Goal: Information Seeking & Learning: Learn about a topic

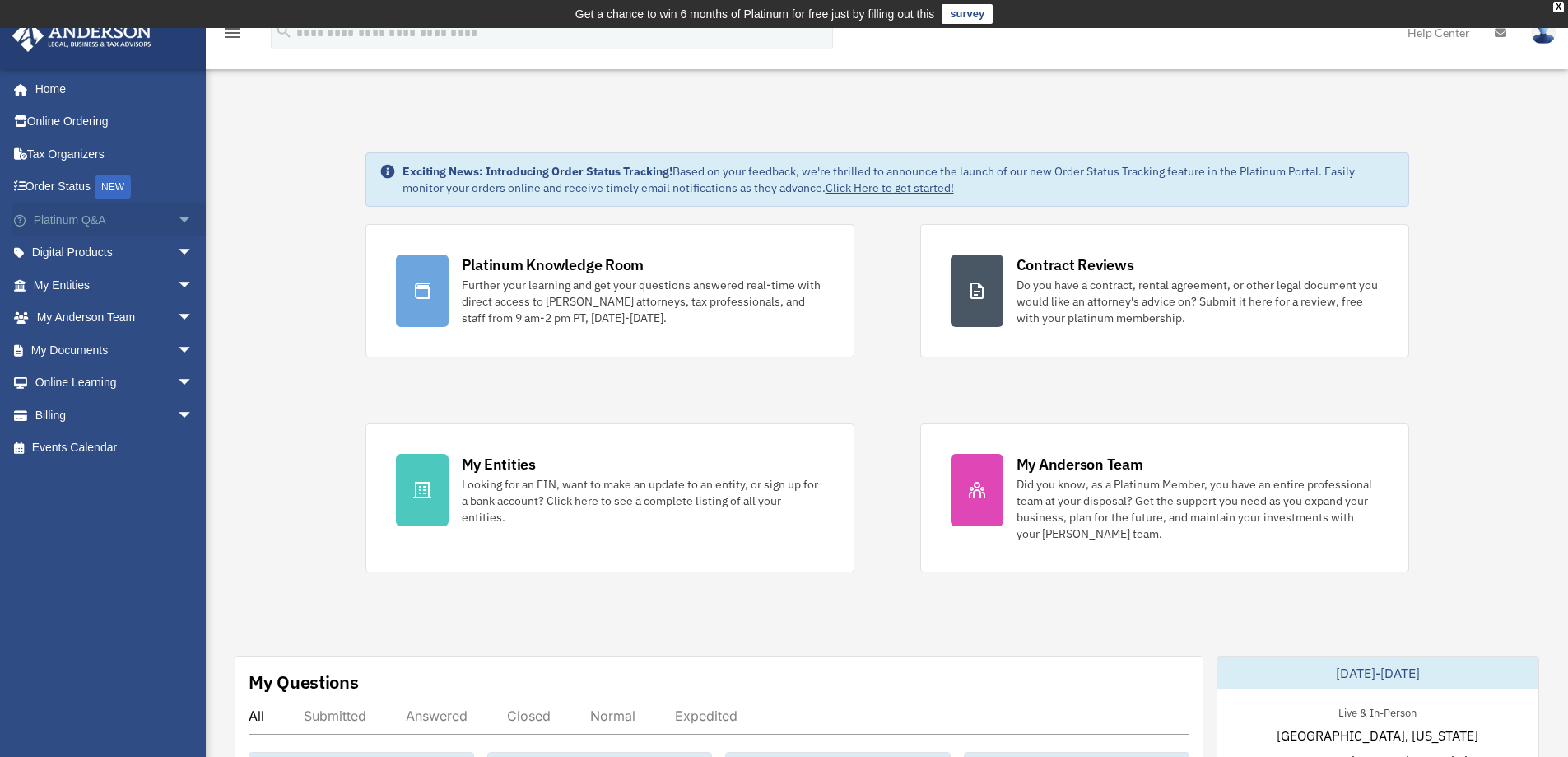
click at [177, 212] on span "arrow_drop_down" at bounding box center [193, 220] width 33 height 34
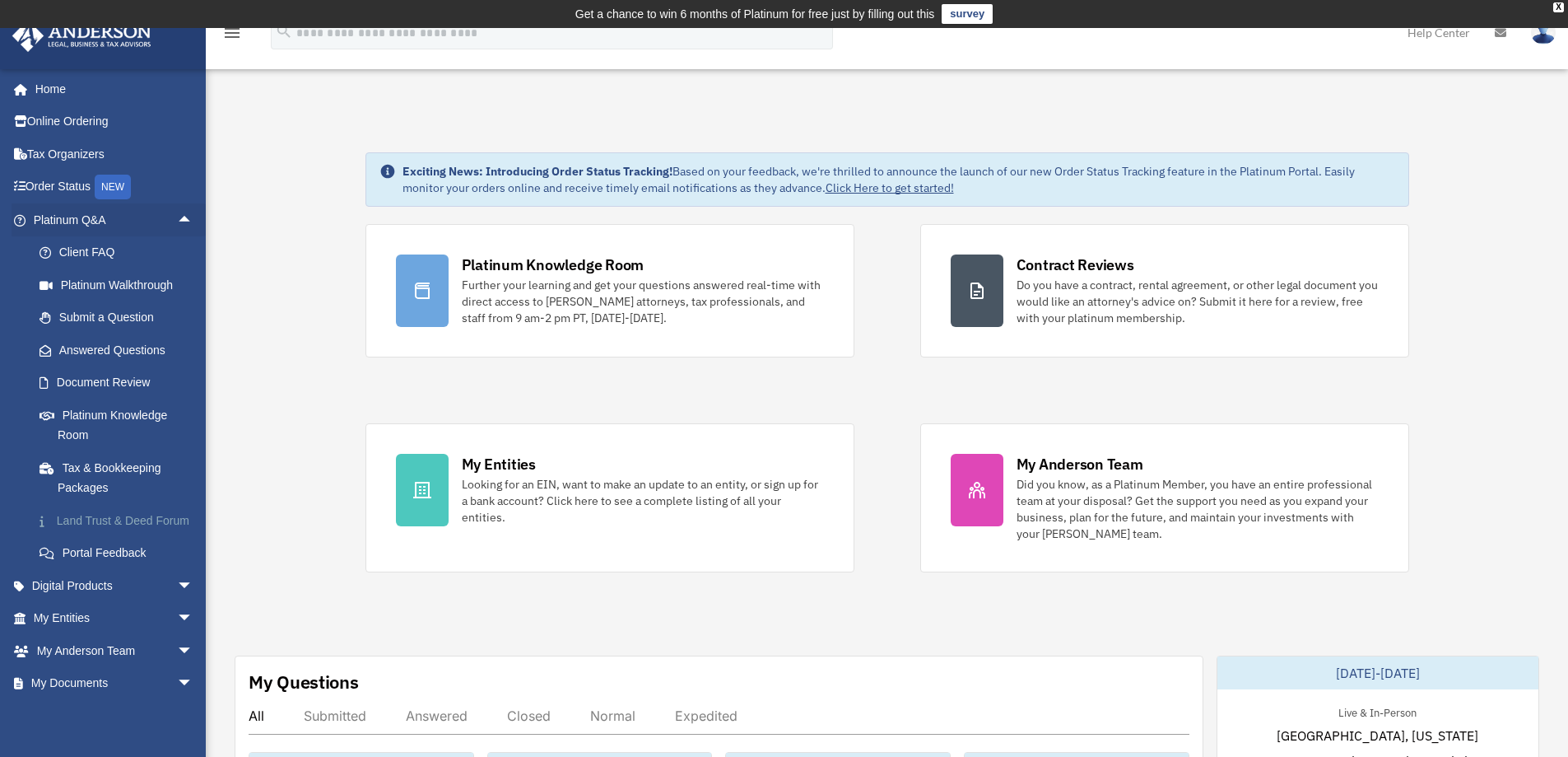
click at [88, 517] on link "Land Trust & Deed Forum" at bounding box center [121, 520] width 195 height 33
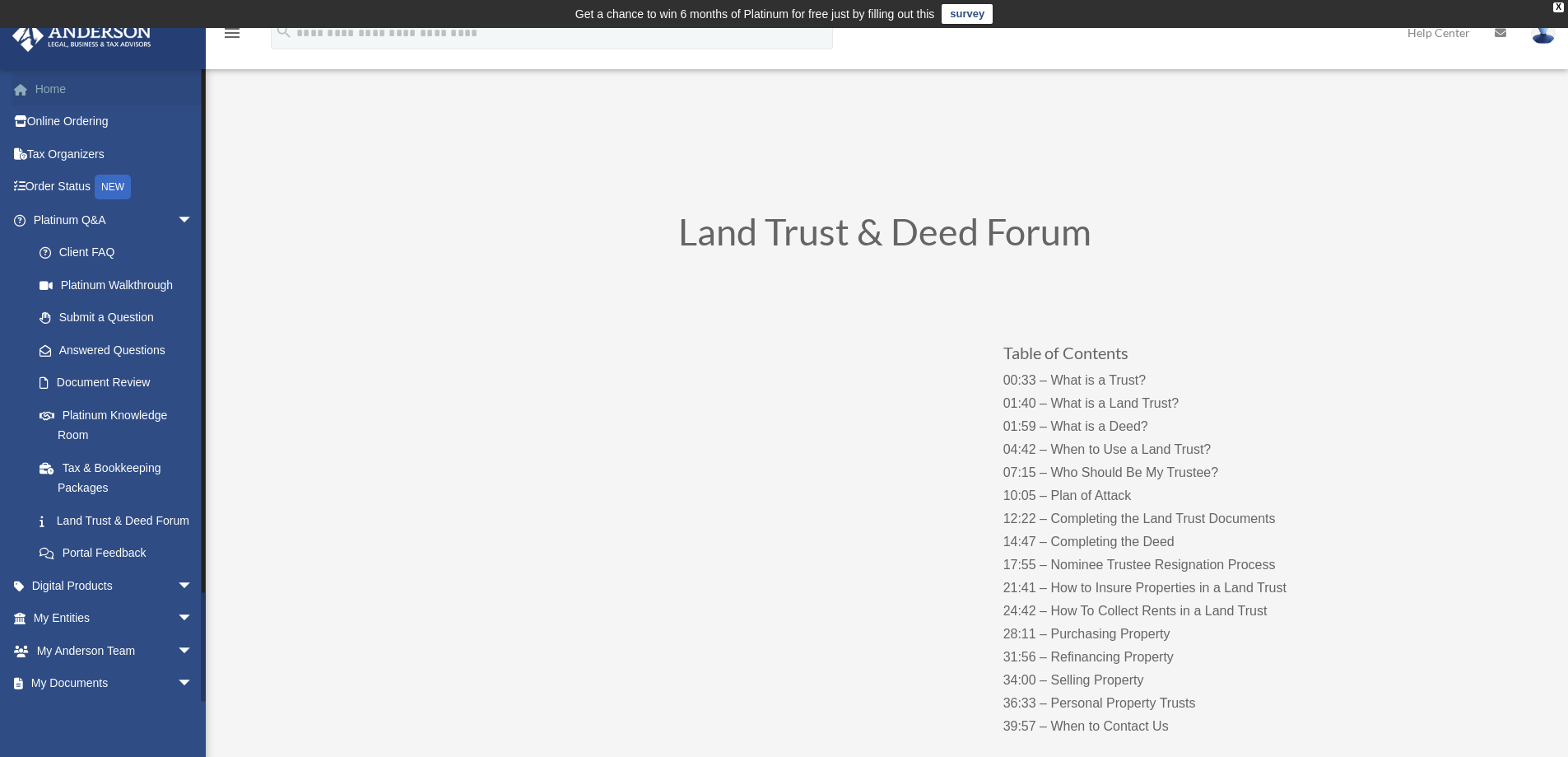
click at [60, 89] on link "Home" at bounding box center [114, 89] width 207 height 33
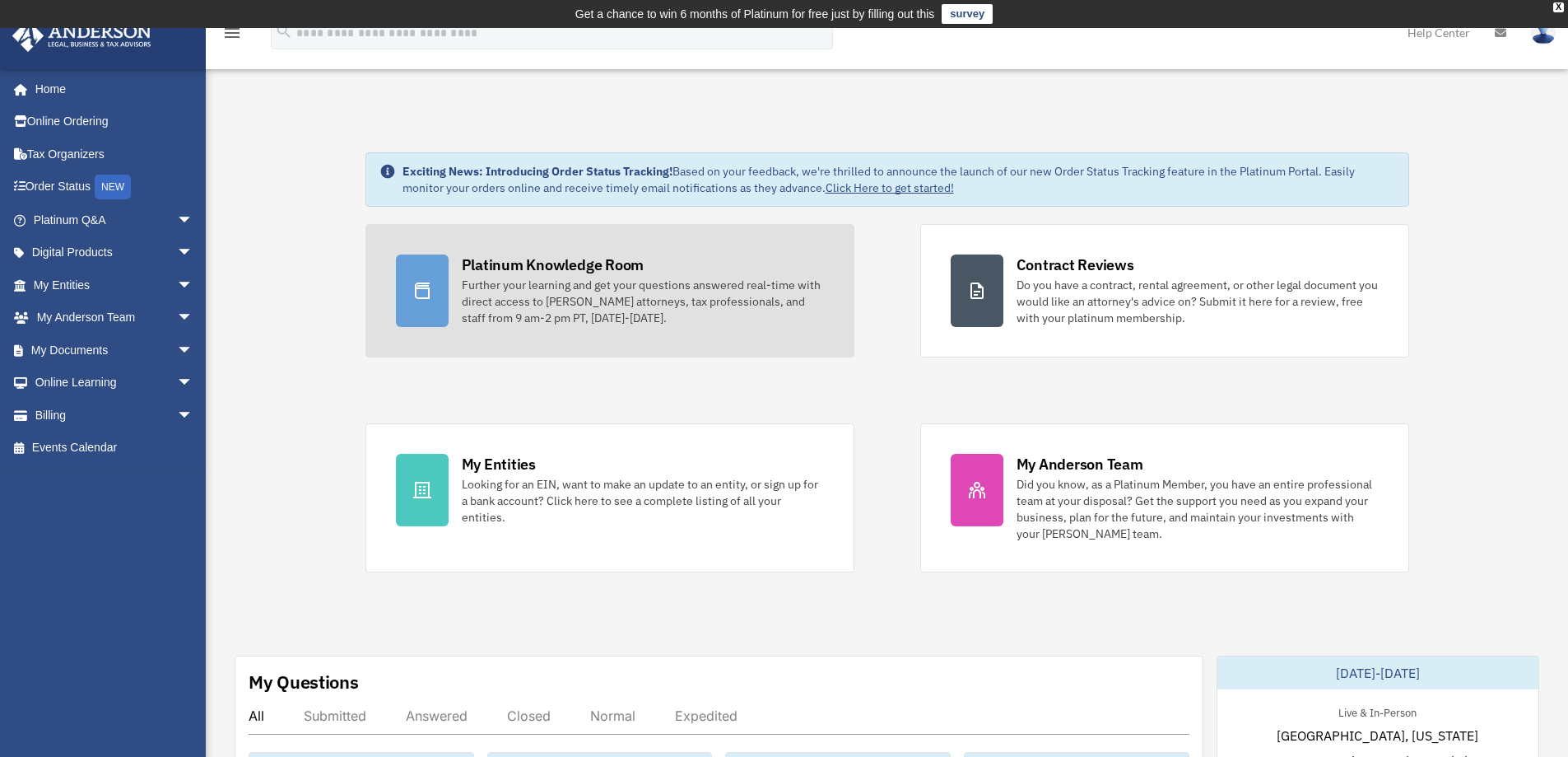
click at [723, 292] on div "Further your learning and get your questions answered real-time with direct acc…" at bounding box center [643, 302] width 362 height 50
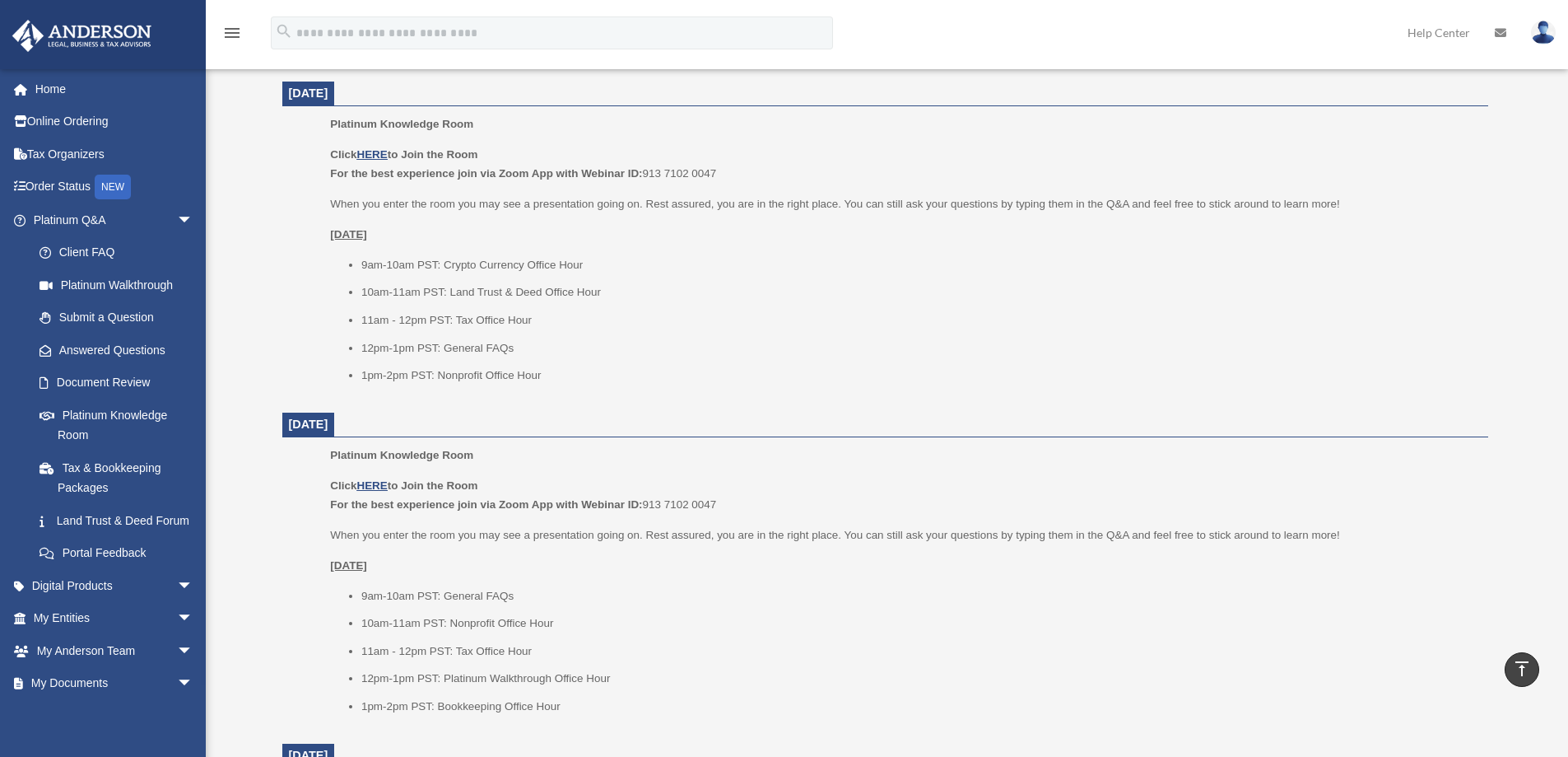
scroll to position [603, 0]
